Goal: Complete application form

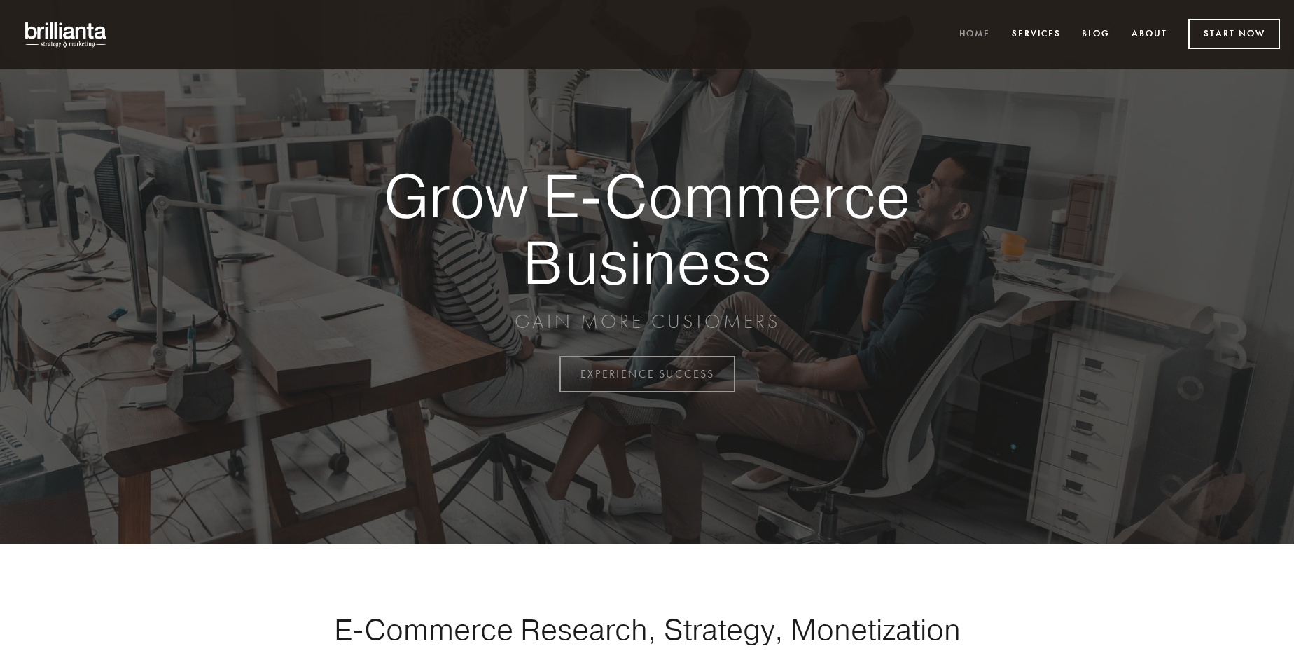
scroll to position [3671, 0]
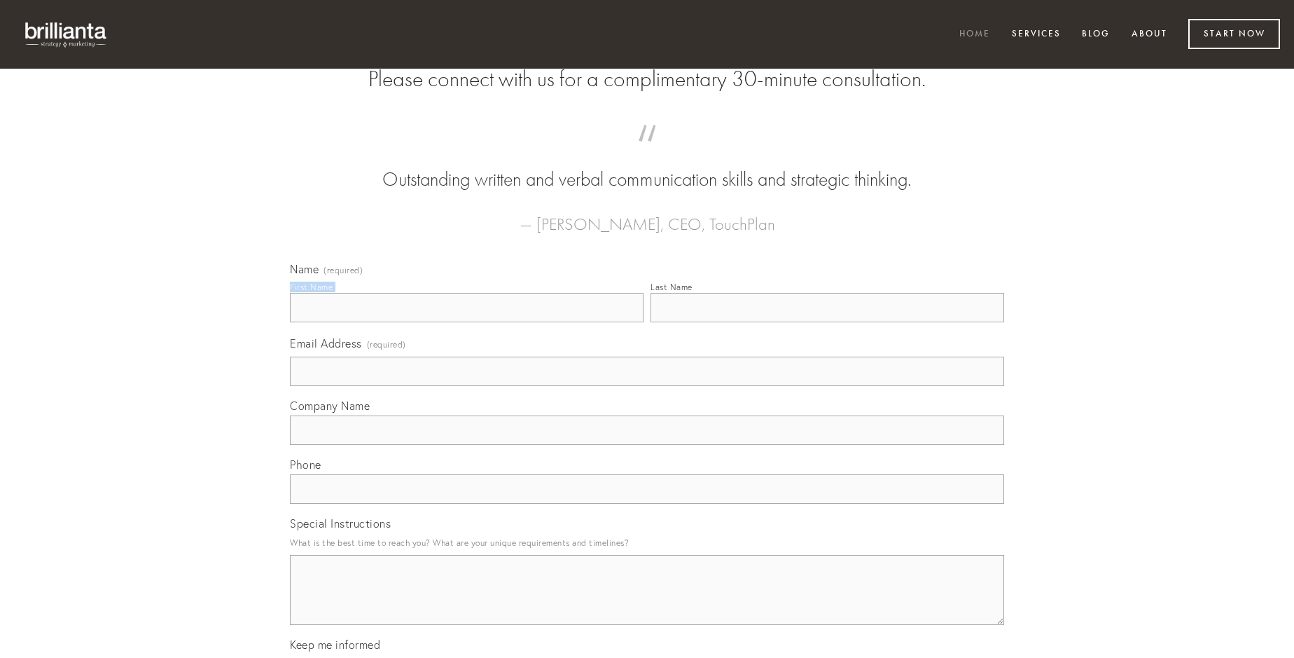
type input "[PERSON_NAME]"
click at [827, 322] on input "Last Name" at bounding box center [828, 307] width 354 height 29
type input "[PERSON_NAME]"
click at [647, 386] on input "Email Address (required)" at bounding box center [647, 370] width 714 height 29
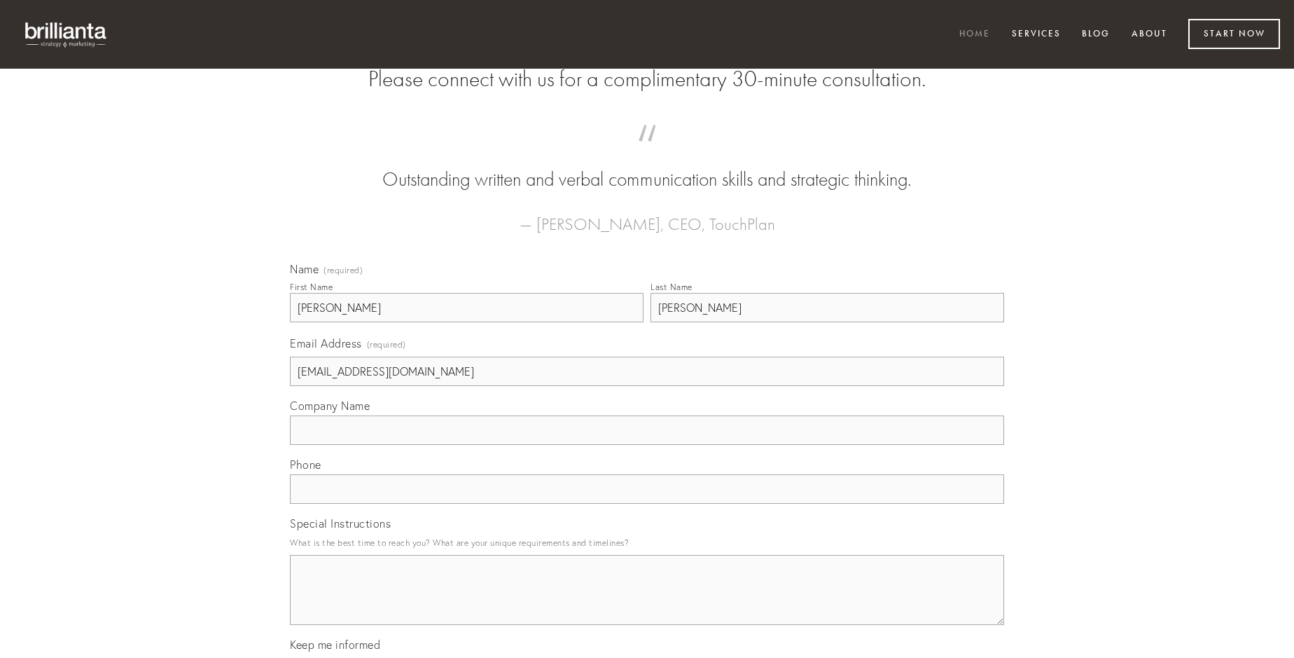
type input "[EMAIL_ADDRESS][DOMAIN_NAME]"
click at [647, 445] on input "Company Name" at bounding box center [647, 429] width 714 height 29
type input "aliquam"
click at [647, 503] on input "text" at bounding box center [647, 488] width 714 height 29
click at [647, 602] on textarea "Special Instructions" at bounding box center [647, 590] width 714 height 70
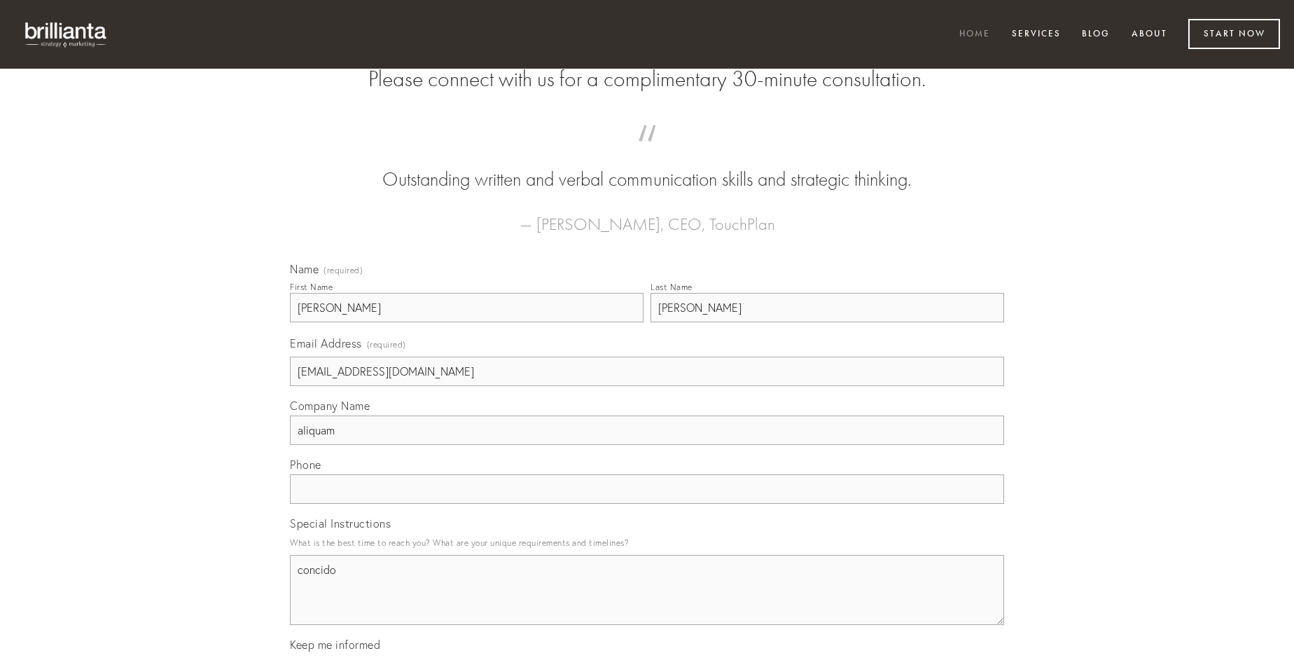
type textarea "concido"
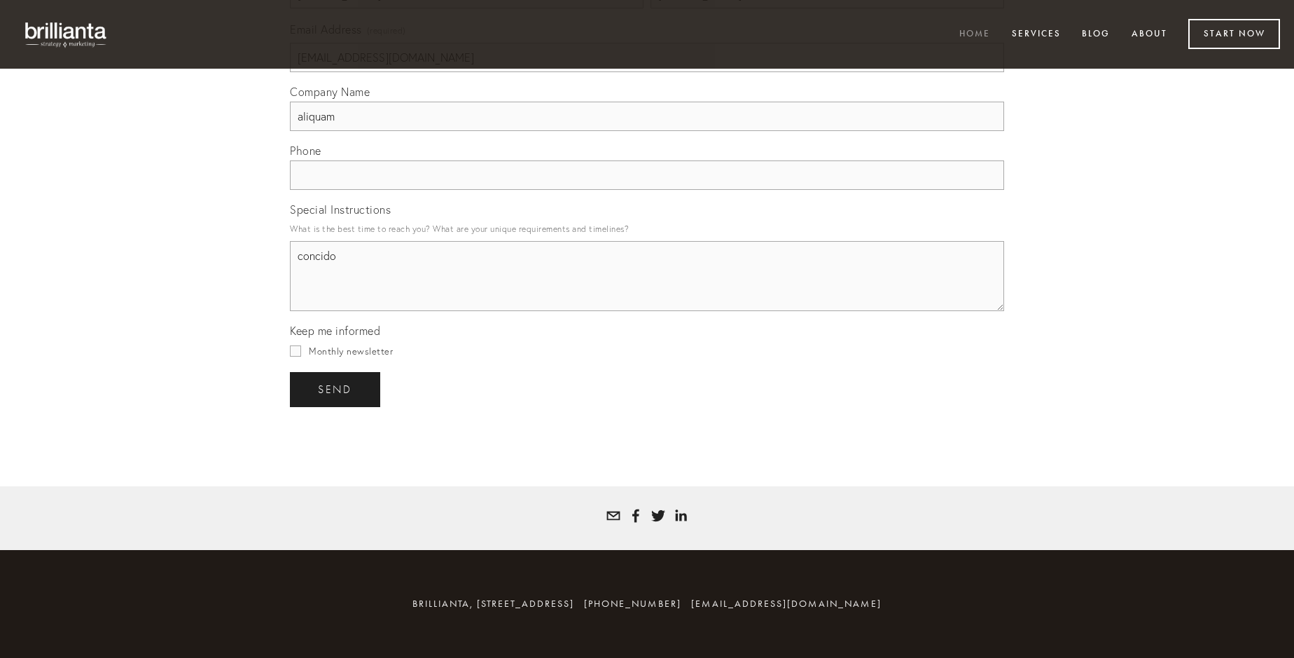
click at [336, 389] on span "send" at bounding box center [335, 389] width 34 height 13
